Goal: Task Accomplishment & Management: Manage account settings

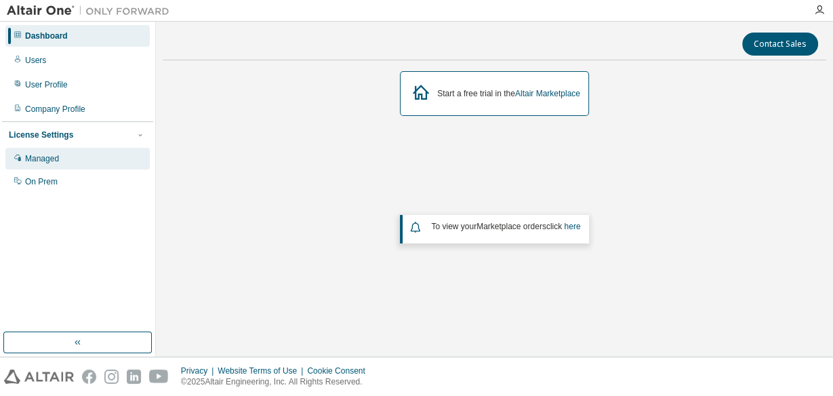
click at [39, 159] on div "Managed" at bounding box center [42, 158] width 34 height 11
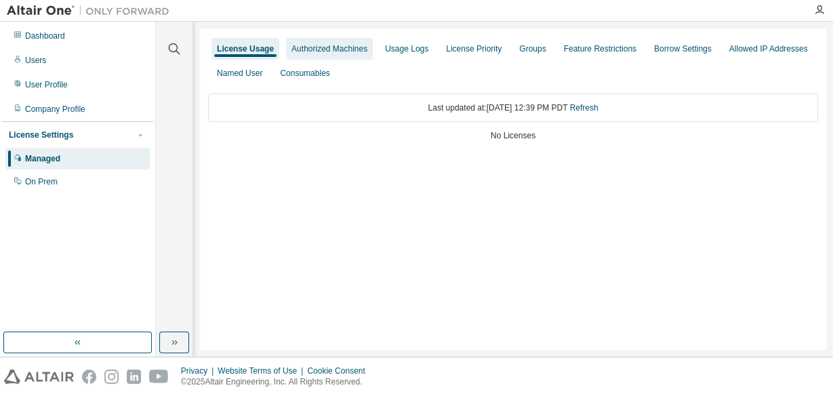
click at [299, 54] on div "Authorized Machines" at bounding box center [329, 49] width 87 height 22
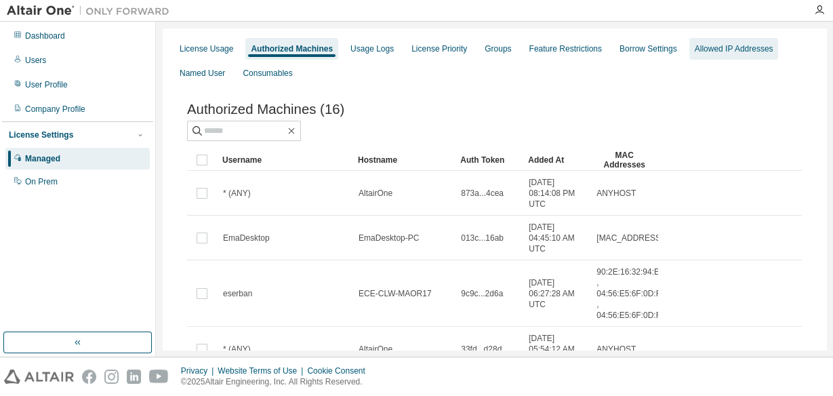
click at [710, 52] on div "Allowed IP Addresses" at bounding box center [734, 48] width 79 height 11
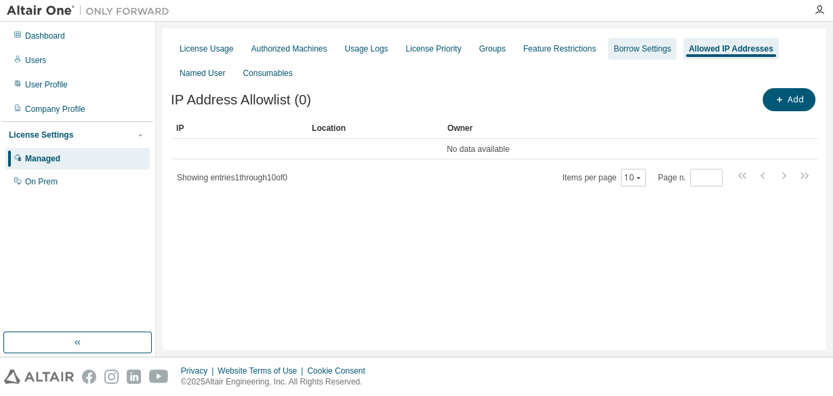
click at [616, 50] on div "Borrow Settings" at bounding box center [643, 48] width 58 height 11
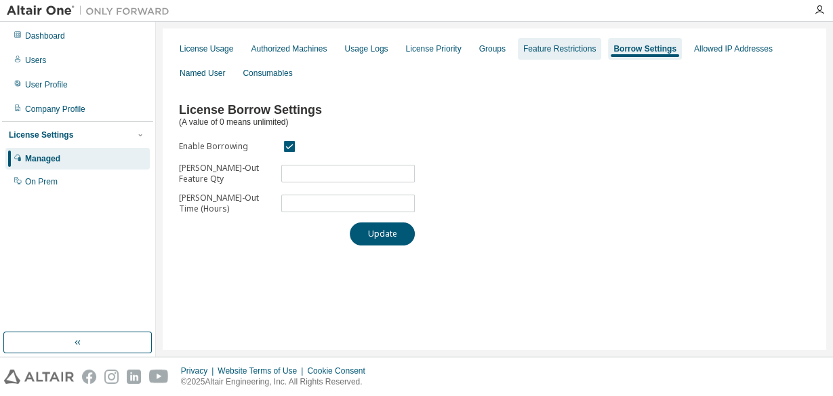
click at [559, 50] on div "Feature Restrictions" at bounding box center [560, 48] width 73 height 11
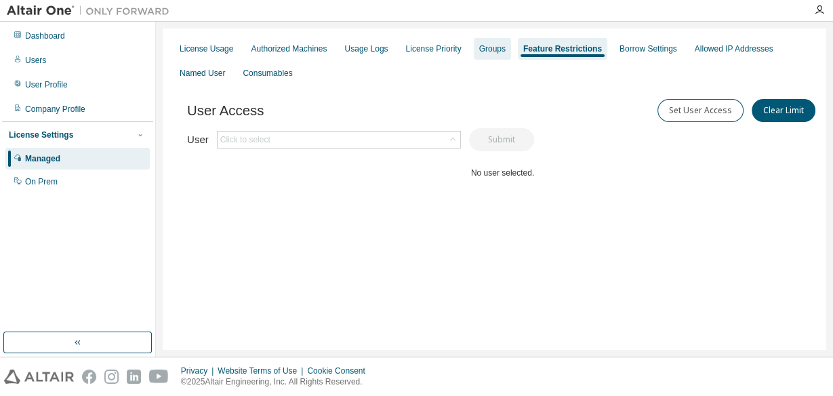
click at [480, 51] on div "Groups" at bounding box center [492, 48] width 26 height 11
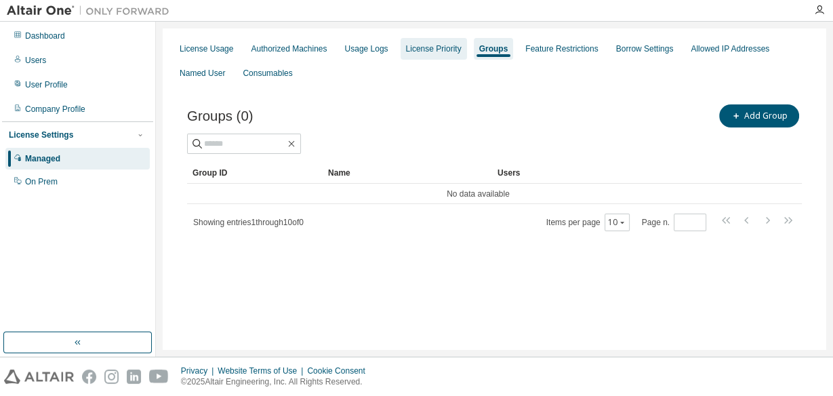
click at [430, 50] on div "License Priority" at bounding box center [434, 48] width 56 height 11
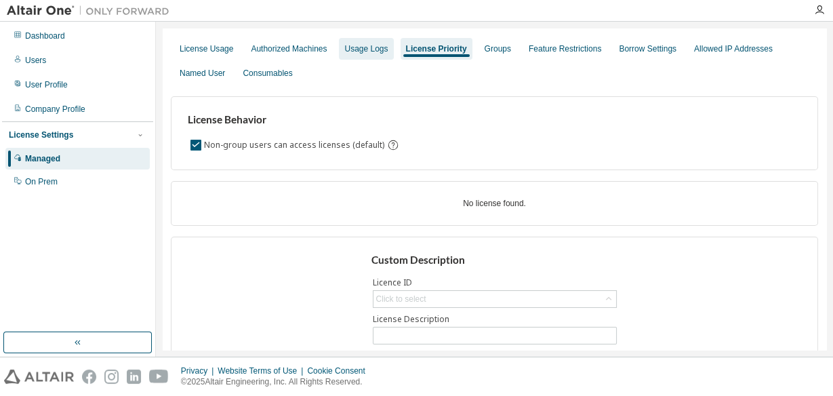
click at [354, 50] on div "Usage Logs" at bounding box center [365, 48] width 43 height 11
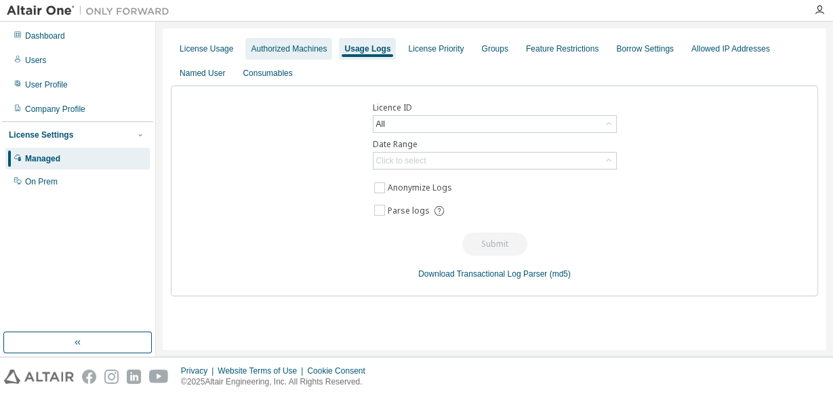
click at [298, 50] on div "Authorized Machines" at bounding box center [289, 48] width 76 height 11
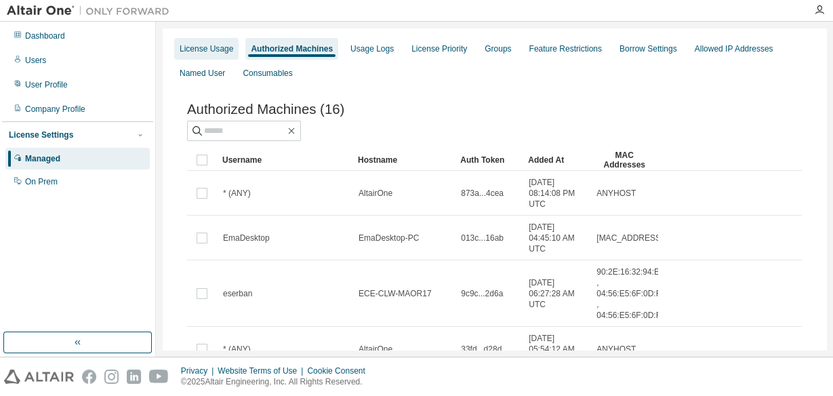
click at [208, 52] on div "License Usage" at bounding box center [207, 48] width 54 height 11
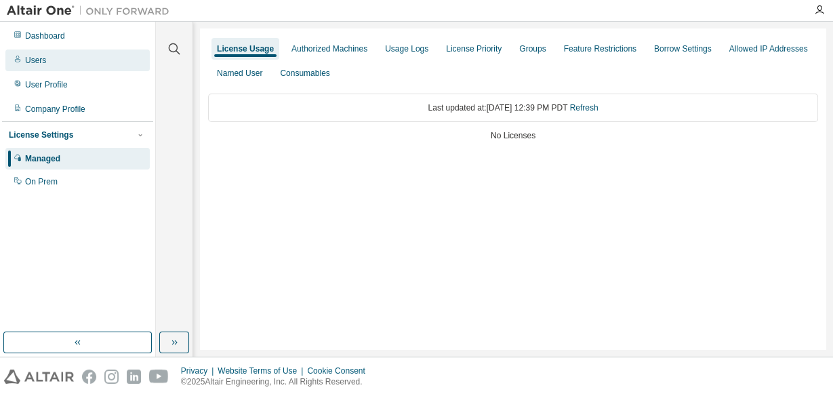
click at [41, 62] on div "Users" at bounding box center [35, 60] width 21 height 11
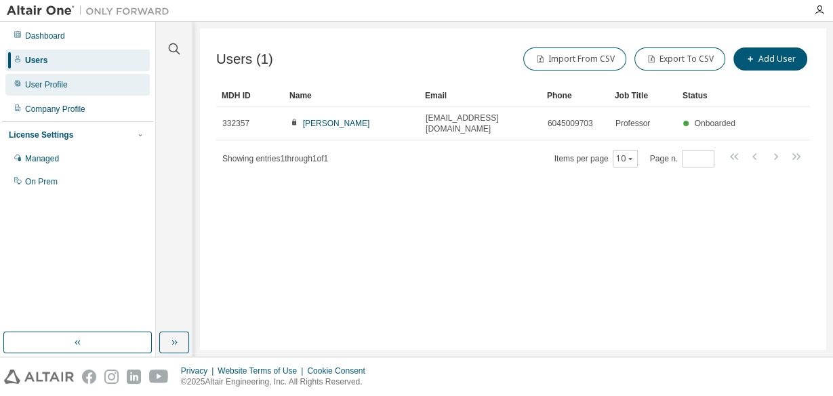
click at [37, 83] on div "User Profile" at bounding box center [46, 84] width 43 height 11
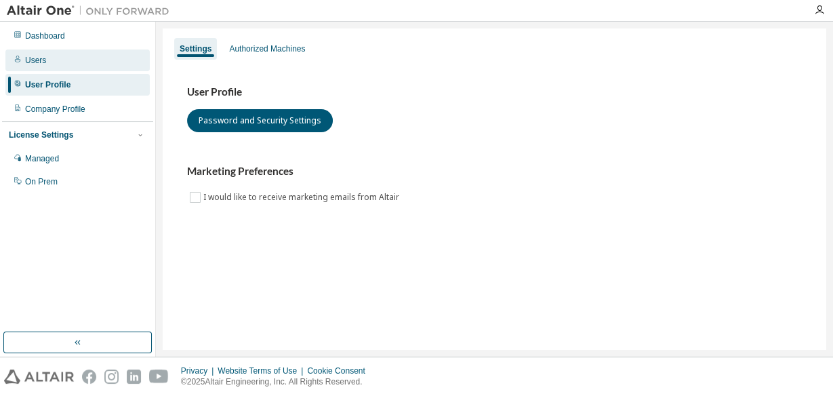
click at [38, 62] on div "Users" at bounding box center [35, 60] width 21 height 11
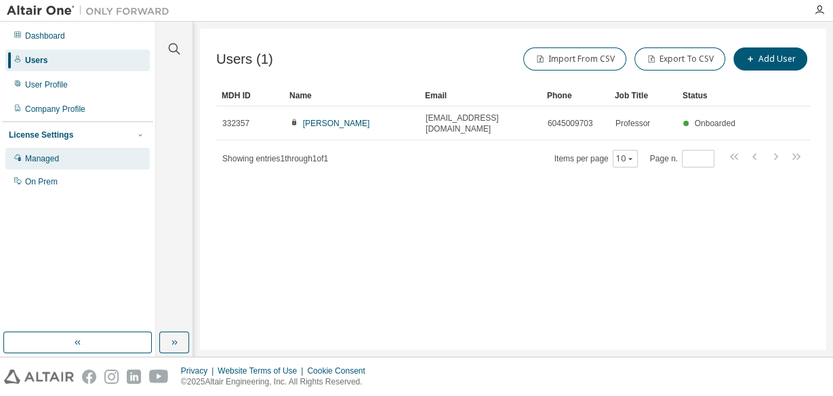
click at [39, 156] on div "Managed" at bounding box center [42, 158] width 34 height 11
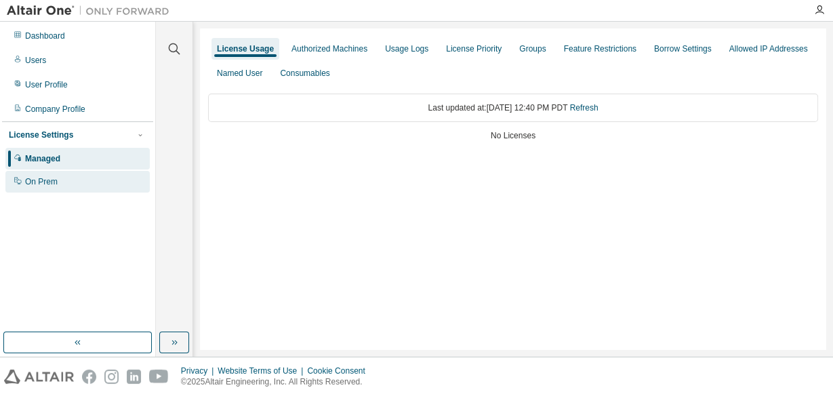
click at [31, 182] on div "On Prem" at bounding box center [41, 181] width 33 height 11
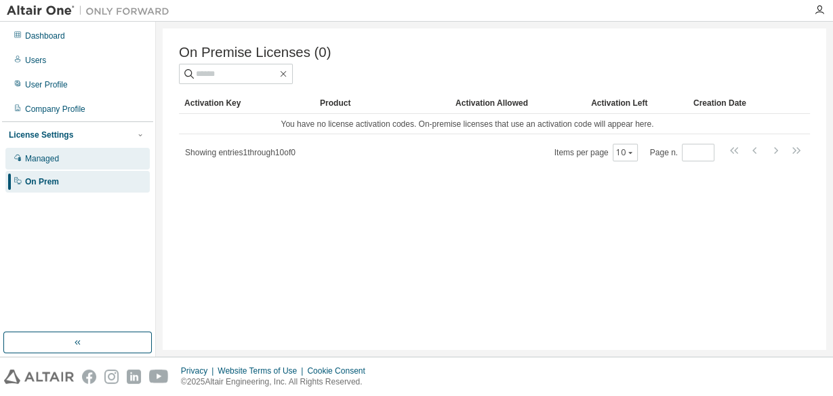
click at [34, 157] on div "Managed" at bounding box center [42, 158] width 34 height 11
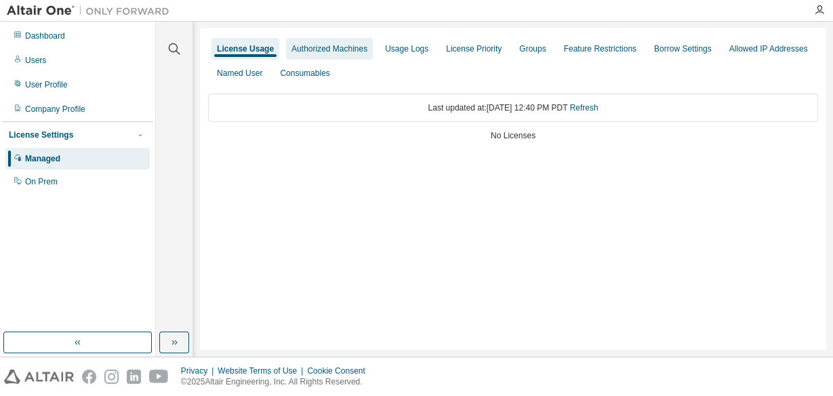
click at [340, 46] on div "Authorized Machines" at bounding box center [330, 48] width 76 height 11
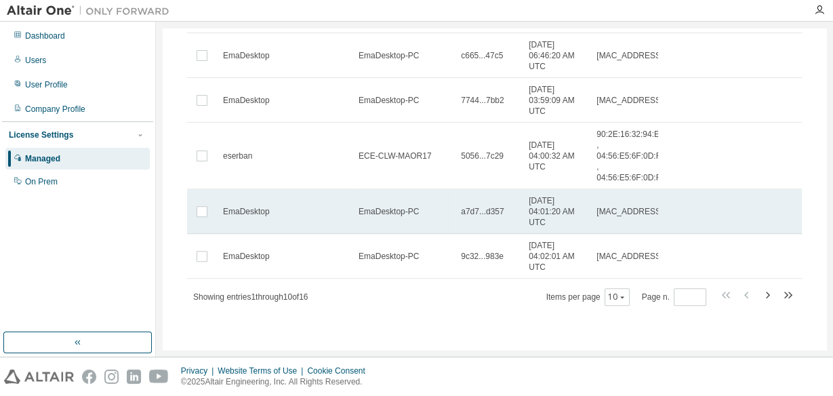
scroll to position [385, 0]
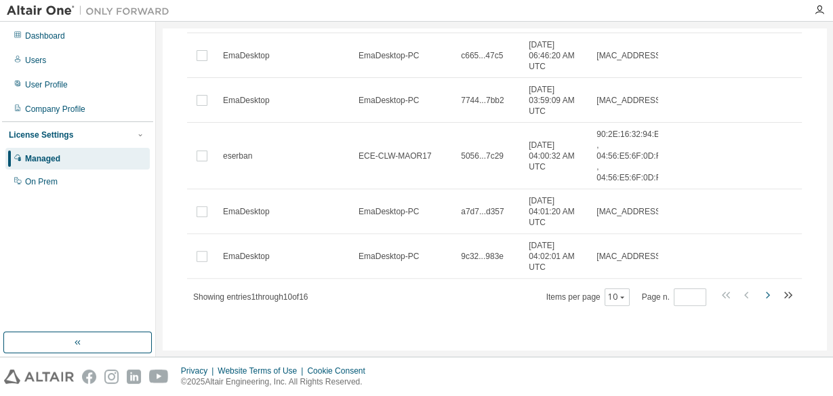
click at [766, 294] on icon "button" at bounding box center [768, 295] width 4 height 7
type input "*"
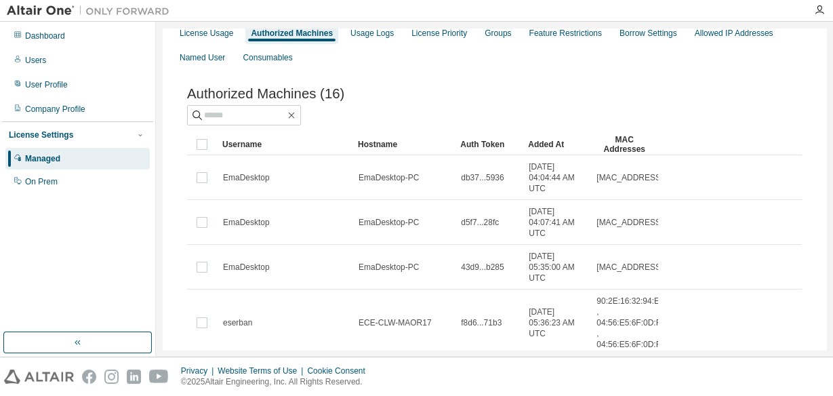
scroll to position [0, 0]
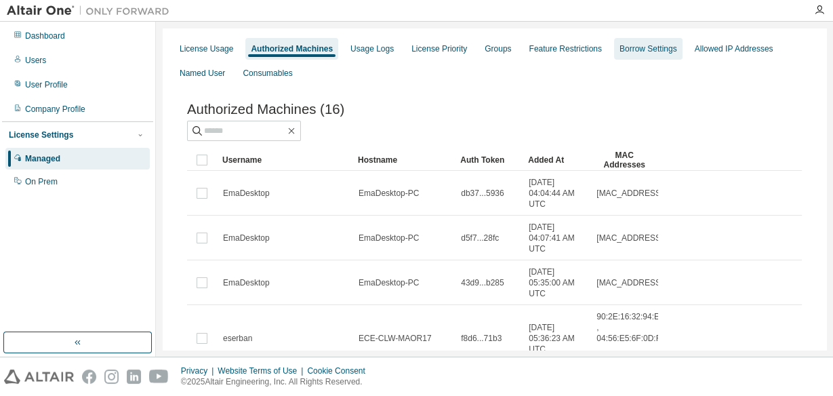
click at [638, 48] on div "Borrow Settings" at bounding box center [649, 48] width 58 height 11
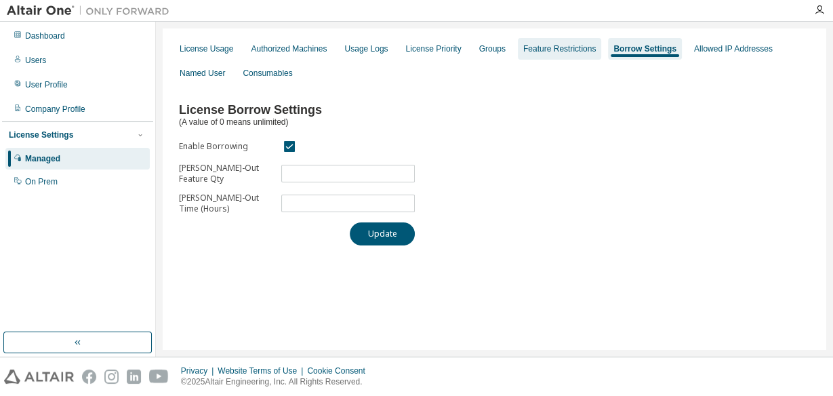
click at [555, 53] on div "Feature Restrictions" at bounding box center [560, 48] width 73 height 11
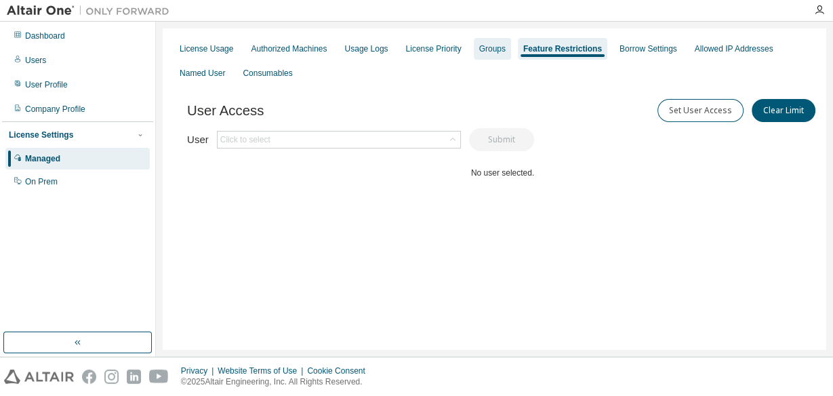
click at [486, 45] on div "Groups" at bounding box center [492, 48] width 26 height 11
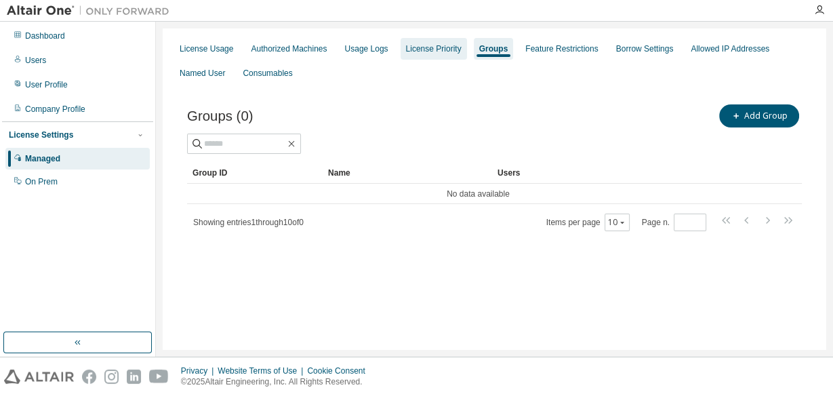
click at [431, 48] on div "License Priority" at bounding box center [434, 48] width 56 height 11
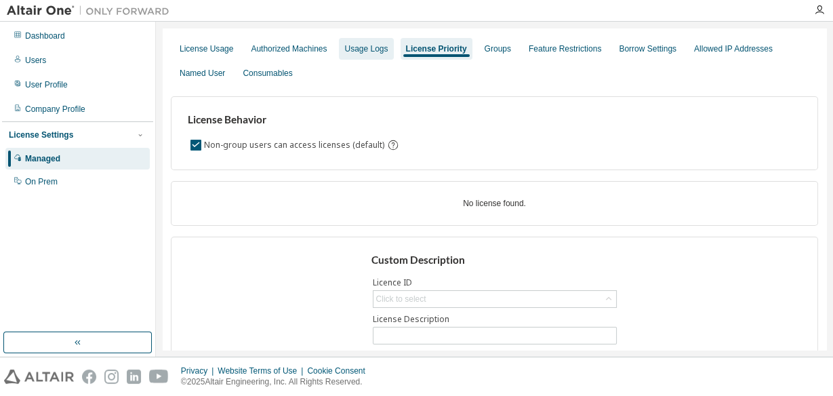
click at [366, 48] on div "Usage Logs" at bounding box center [365, 48] width 43 height 11
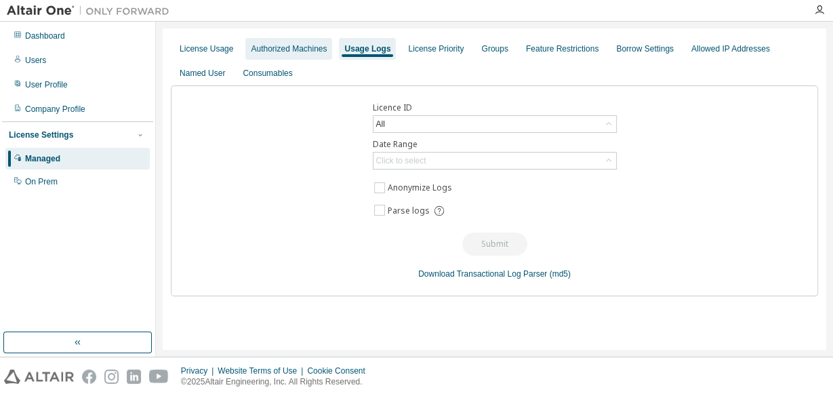
click at [292, 51] on div "Authorized Machines" at bounding box center [289, 48] width 76 height 11
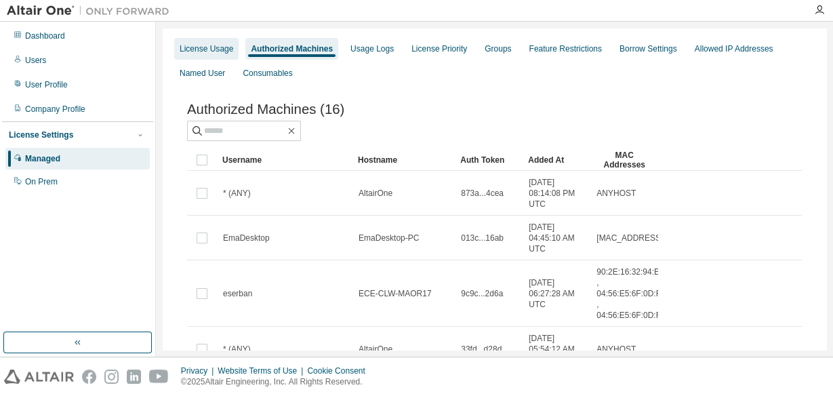
click at [216, 54] on div "License Usage" at bounding box center [206, 49] width 64 height 22
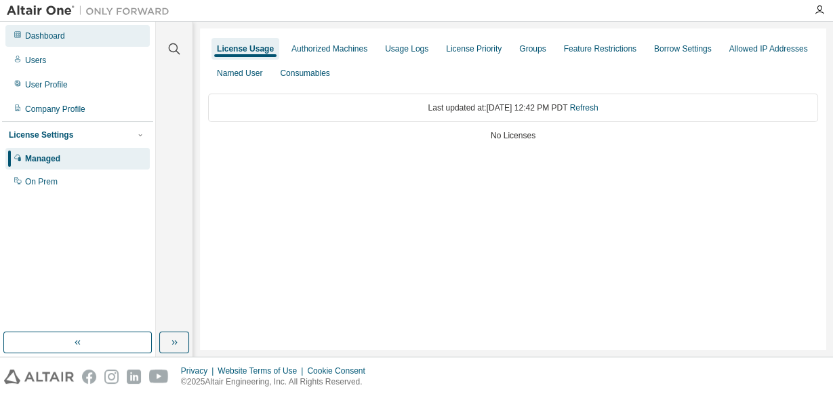
click at [43, 35] on div "Dashboard" at bounding box center [45, 36] width 40 height 11
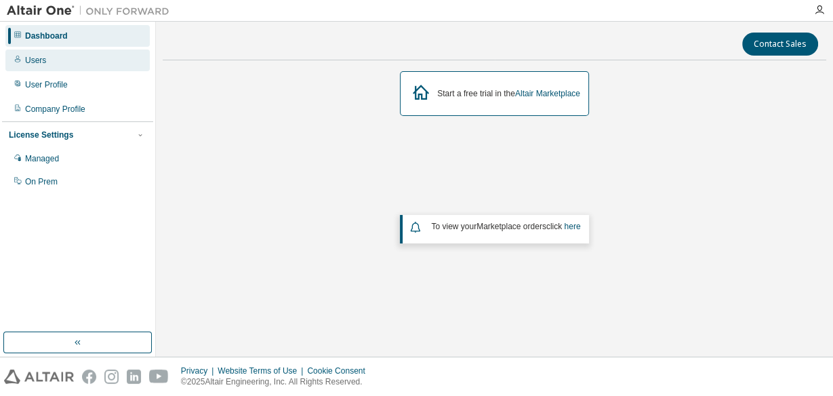
click at [33, 56] on div "Users" at bounding box center [35, 60] width 21 height 11
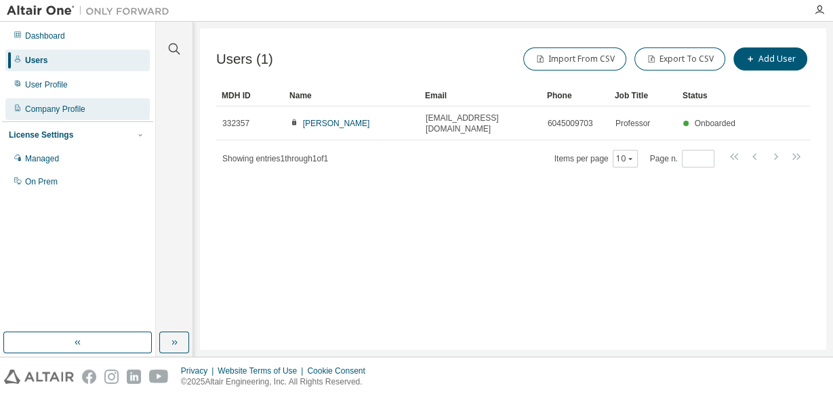
click at [40, 109] on div "Company Profile" at bounding box center [55, 109] width 60 height 11
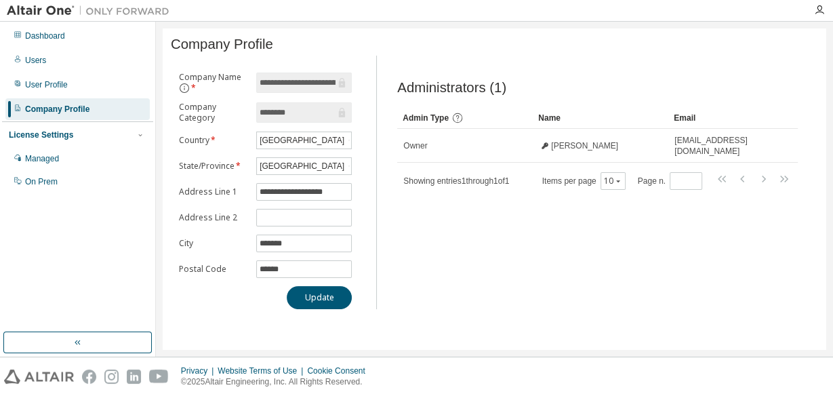
click at [47, 136] on div "License Settings" at bounding box center [41, 135] width 64 height 11
click at [41, 158] on div "Managed" at bounding box center [42, 158] width 34 height 11
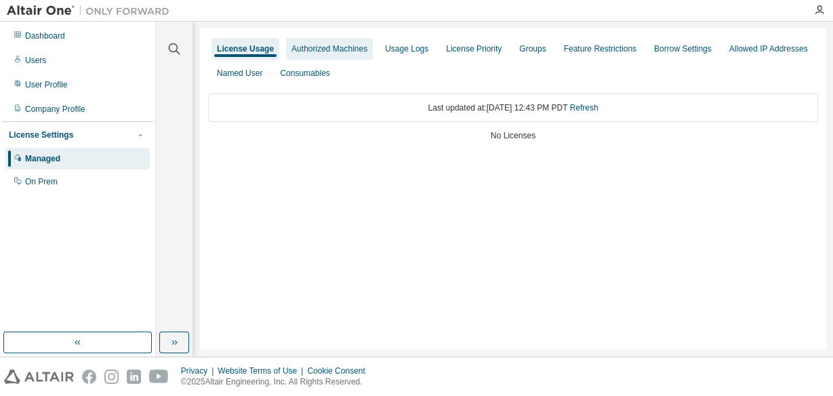
click at [327, 48] on div "Authorized Machines" at bounding box center [330, 48] width 76 height 11
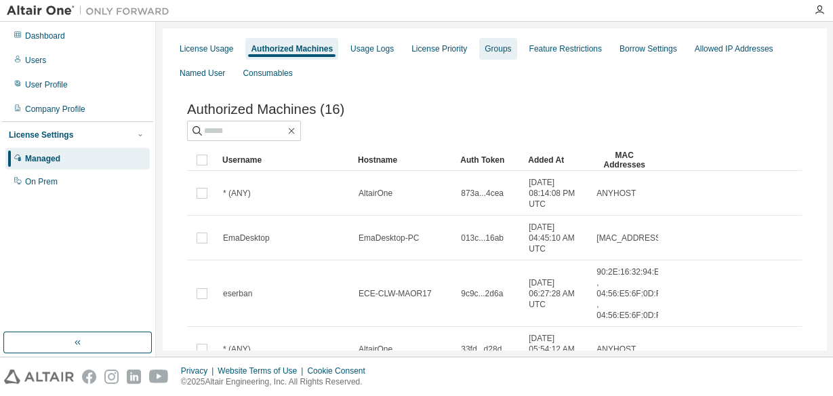
click at [492, 47] on div "Groups" at bounding box center [498, 48] width 26 height 11
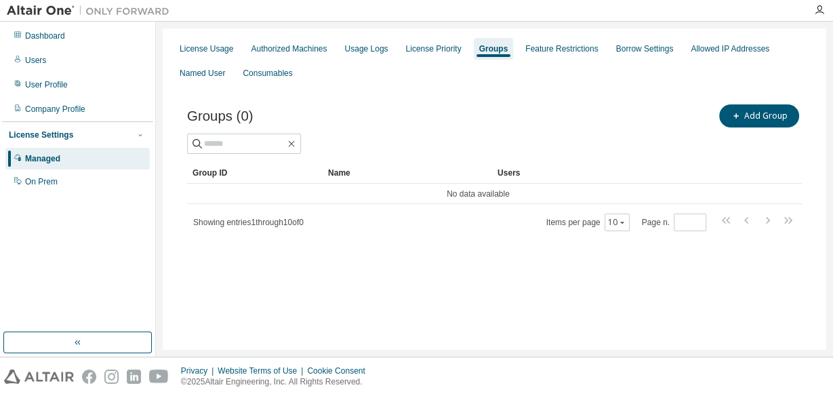
click at [210, 50] on div "License Usage" at bounding box center [207, 48] width 54 height 11
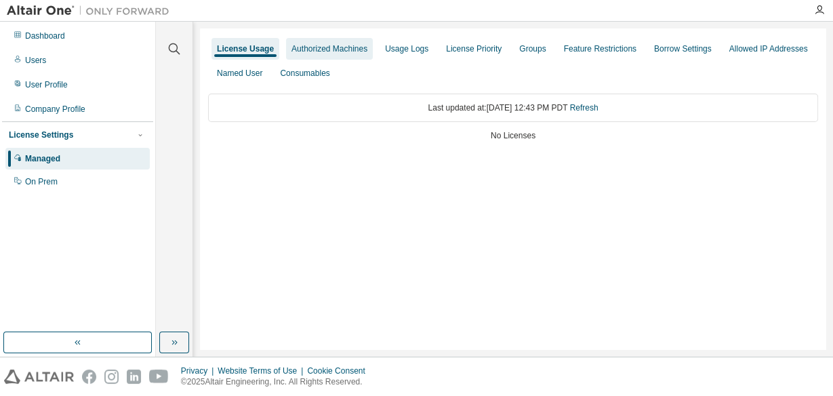
click at [321, 50] on div "Authorized Machines" at bounding box center [330, 48] width 76 height 11
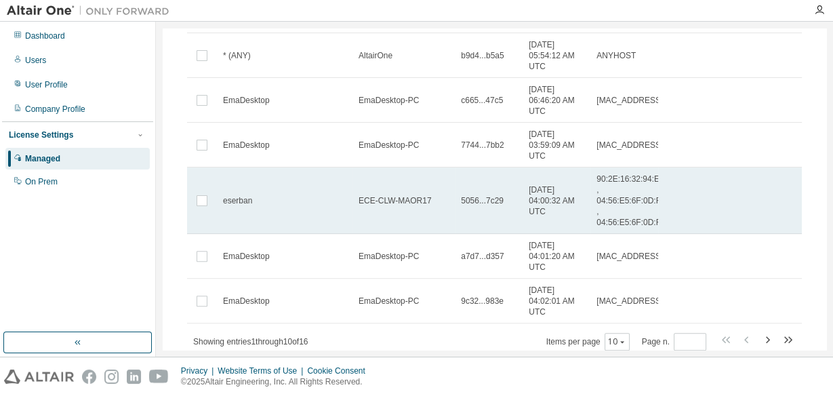
scroll to position [385, 0]
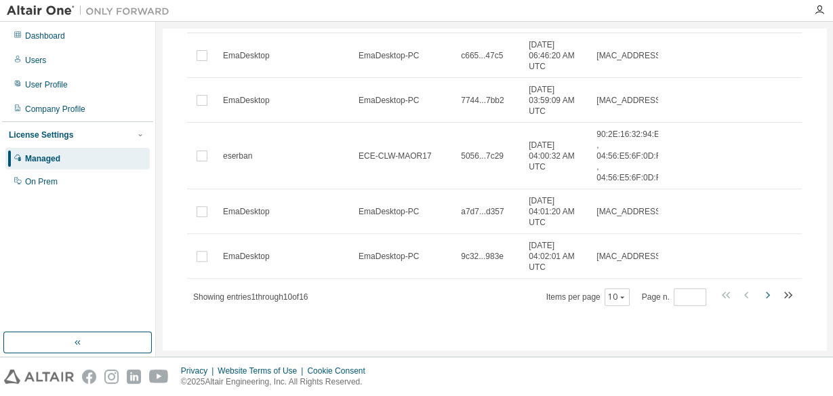
click at [766, 294] on icon "button" at bounding box center [768, 295] width 4 height 7
type input "*"
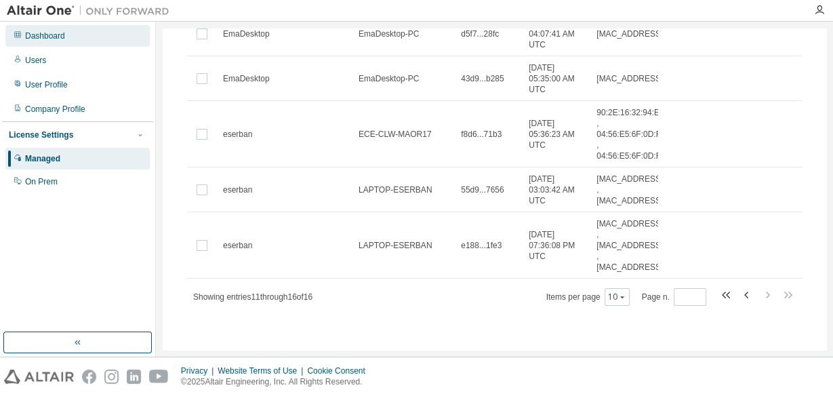
click at [35, 37] on div "Dashboard" at bounding box center [45, 36] width 40 height 11
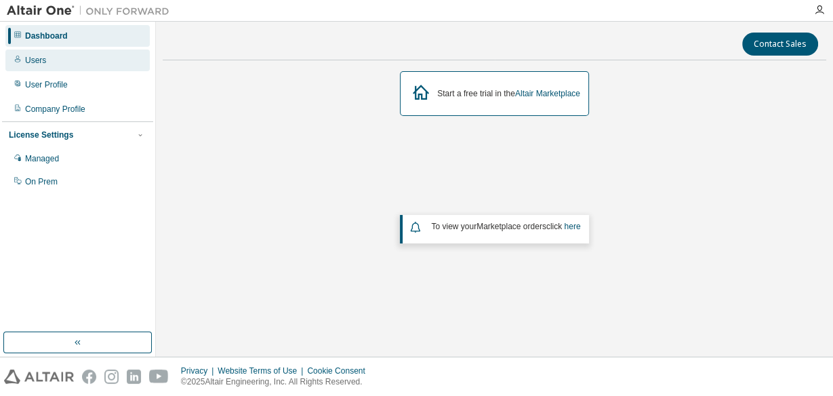
click at [31, 59] on div "Users" at bounding box center [35, 60] width 21 height 11
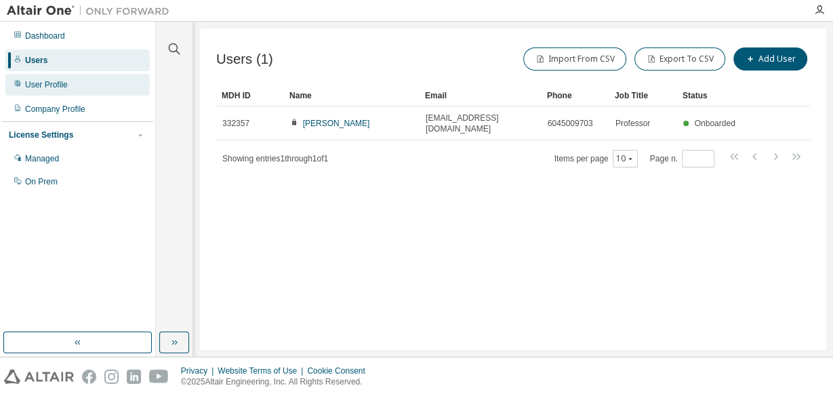
click at [35, 87] on div "User Profile" at bounding box center [46, 84] width 43 height 11
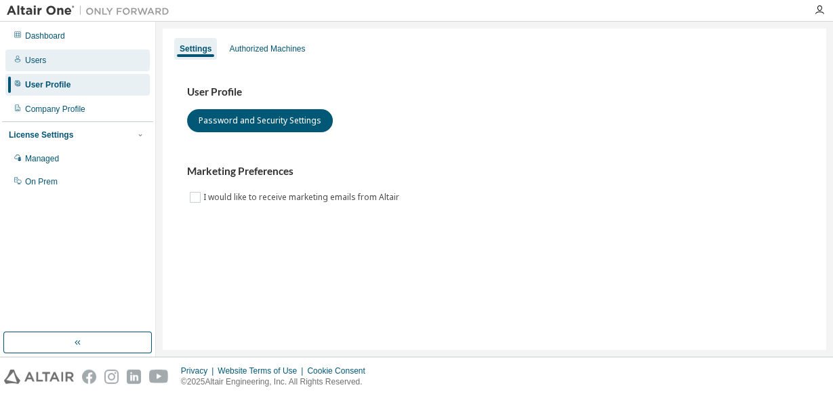
click at [25, 64] on div "Users" at bounding box center [35, 60] width 21 height 11
